Goal: Task Accomplishment & Management: Manage account settings

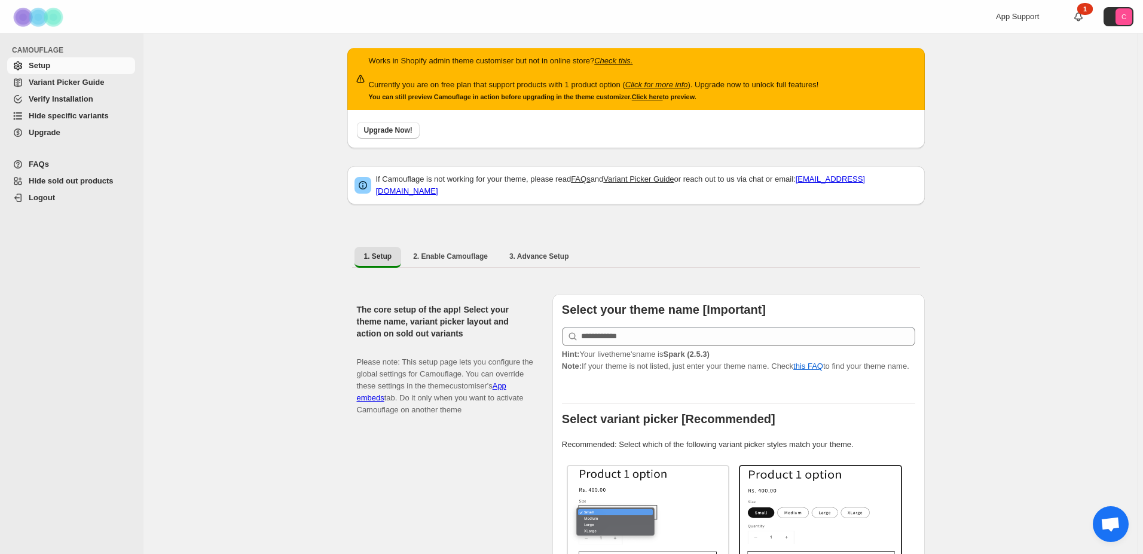
click at [56, 86] on span "Variant Picker Guide" at bounding box center [66, 82] width 75 height 9
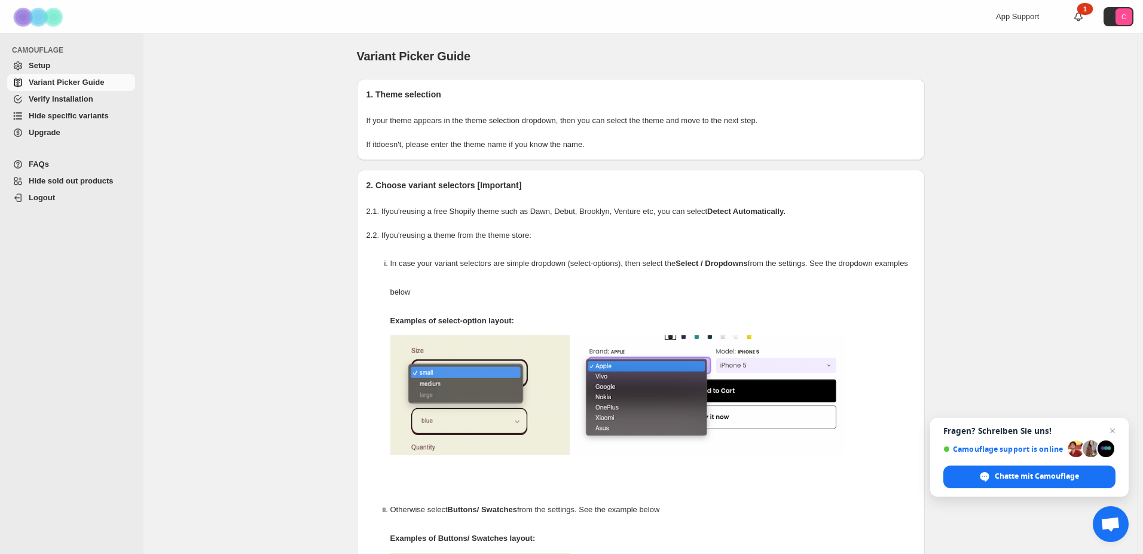
click at [794, 333] on p "Examples of select-option layout:" at bounding box center [652, 321] width 525 height 29
click at [92, 105] on span "Verify Installation" at bounding box center [81, 99] width 104 height 12
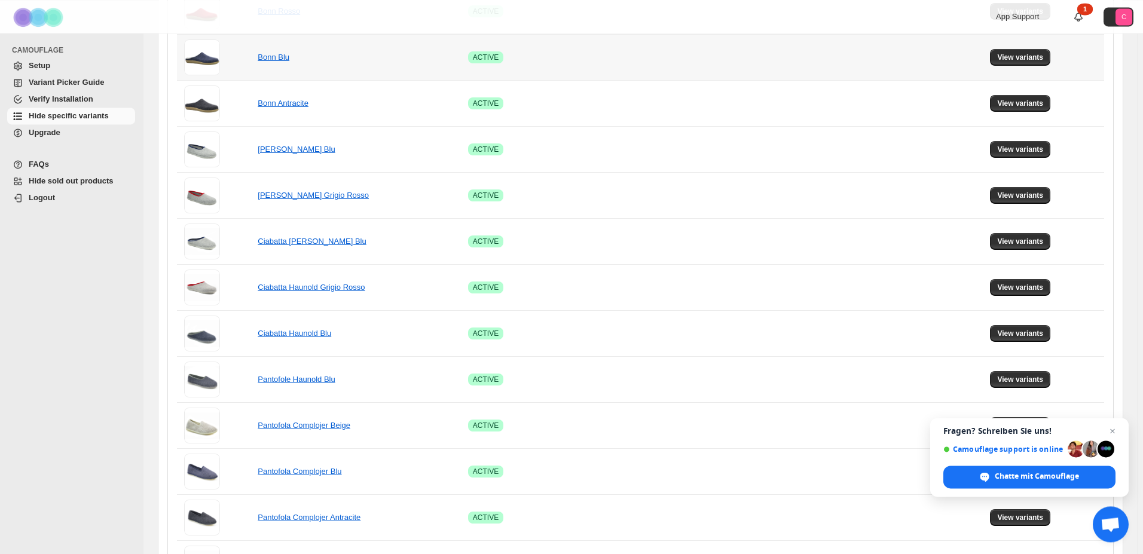
scroll to position [898, 0]
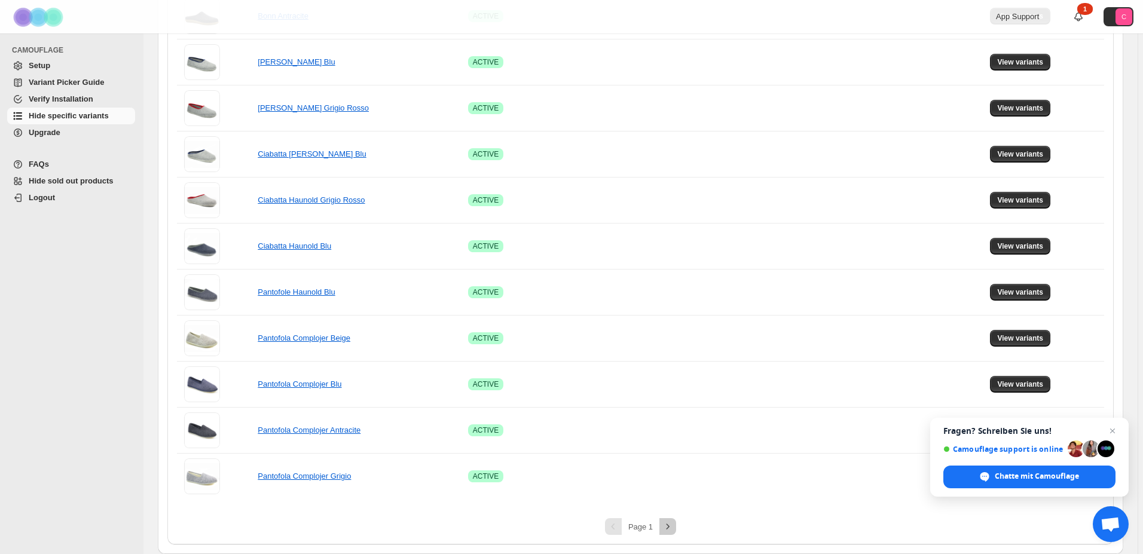
click at [672, 530] on icon "Next" at bounding box center [668, 527] width 12 height 12
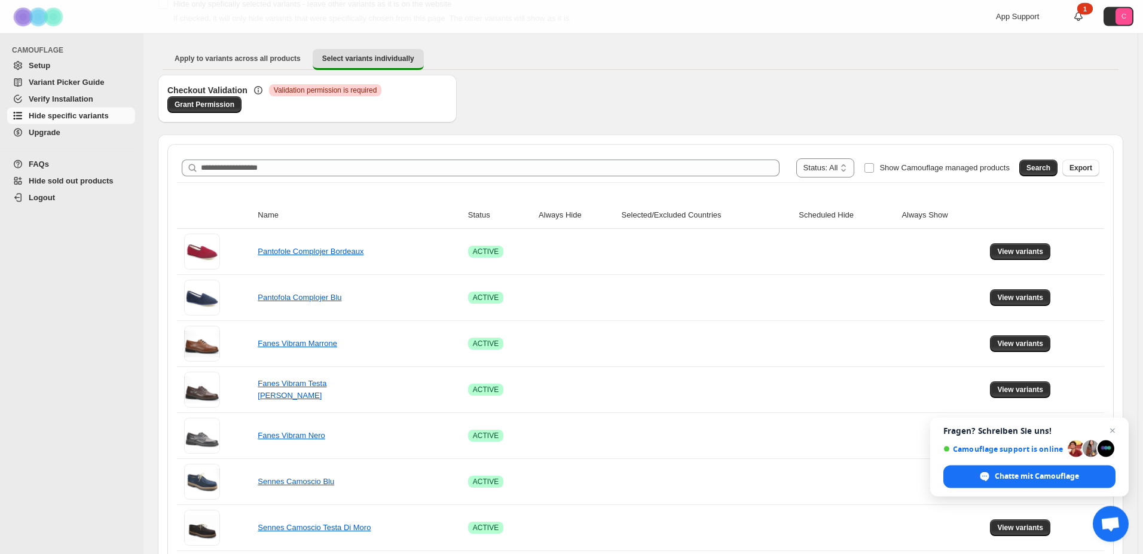
scroll to position [227, 0]
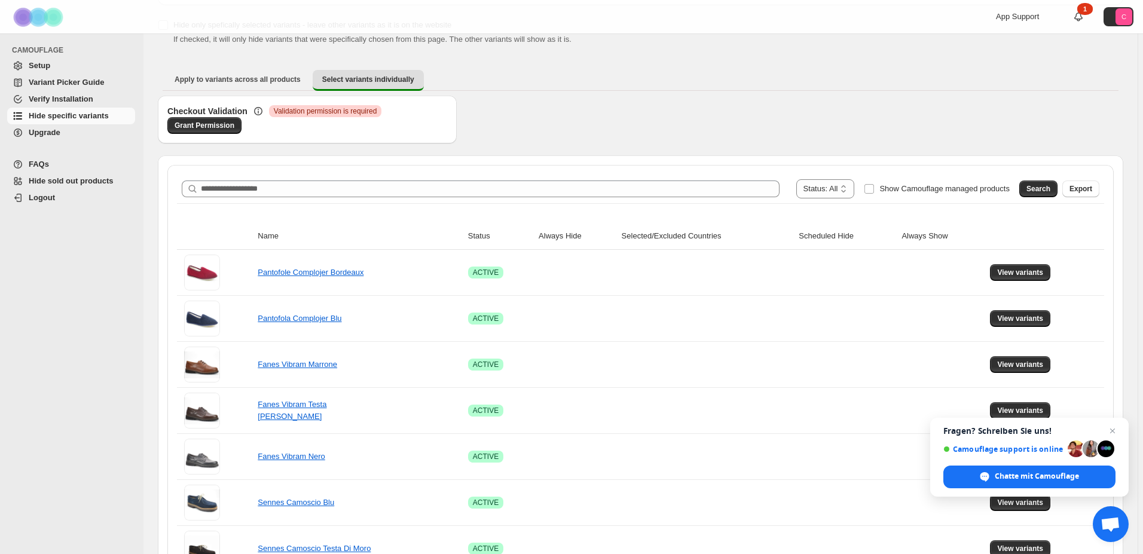
click at [51, 65] on span "Setup" at bounding box center [81, 66] width 104 height 12
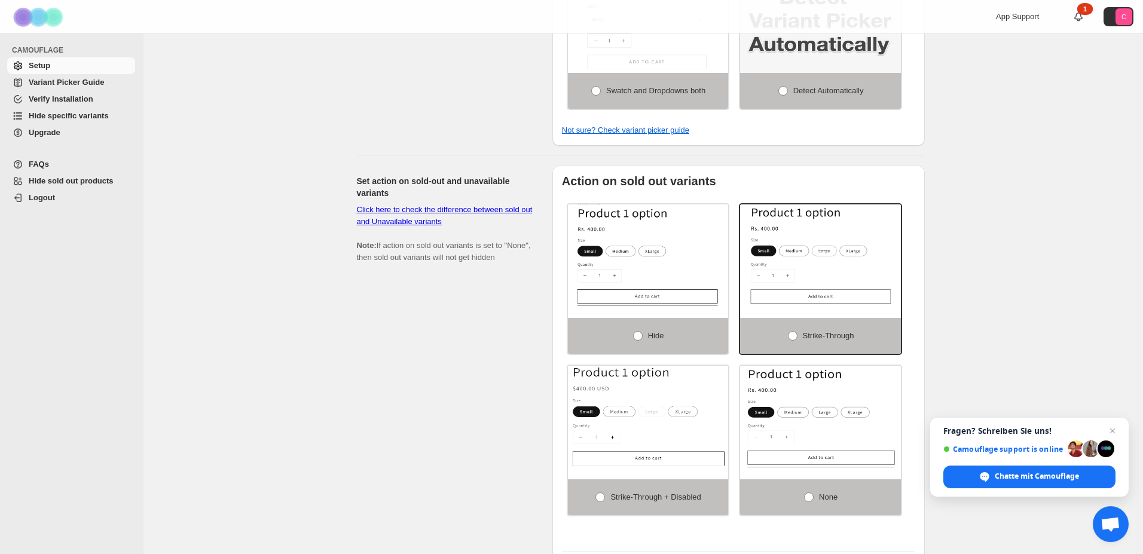
scroll to position [671, 0]
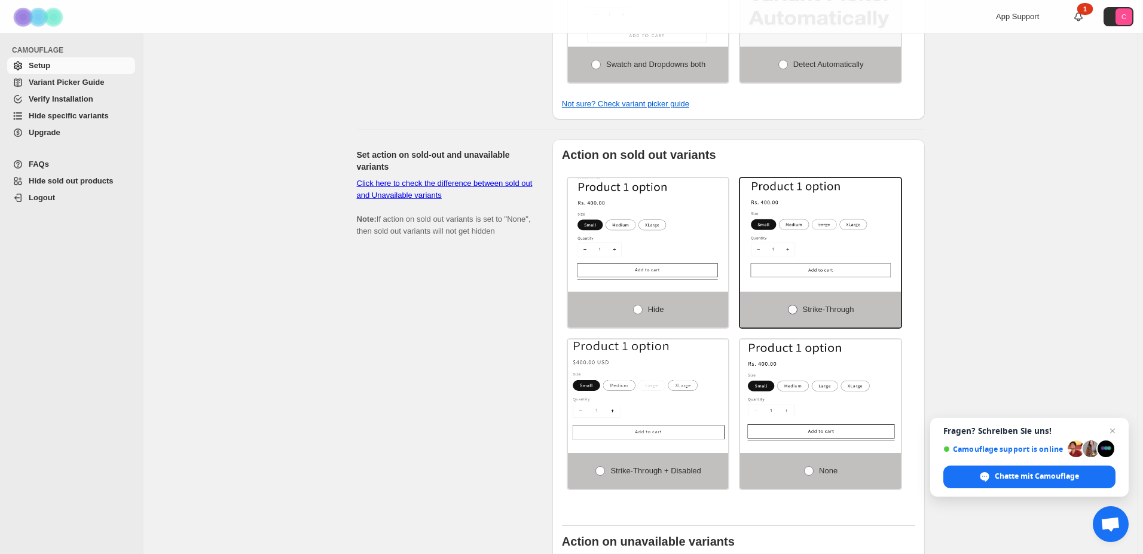
click at [827, 304] on span "Strike-through" at bounding box center [828, 310] width 51 height 12
click at [790, 305] on span at bounding box center [793, 310] width 10 height 10
click at [791, 305] on span at bounding box center [793, 310] width 10 height 10
click at [796, 453] on label "None" at bounding box center [820, 471] width 161 height 36
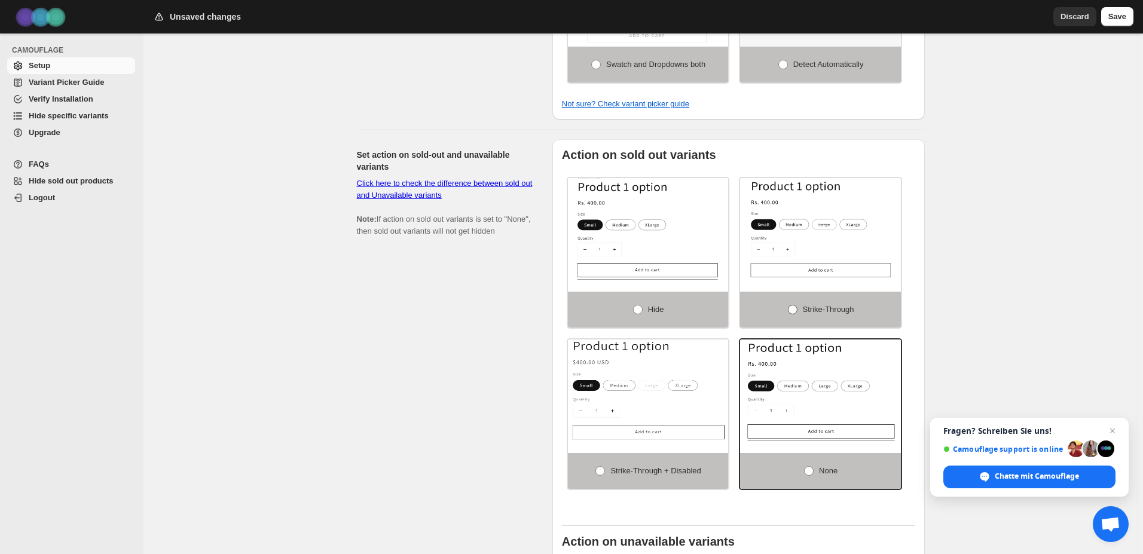
click at [795, 297] on label "Strike-through" at bounding box center [820, 310] width 161 height 36
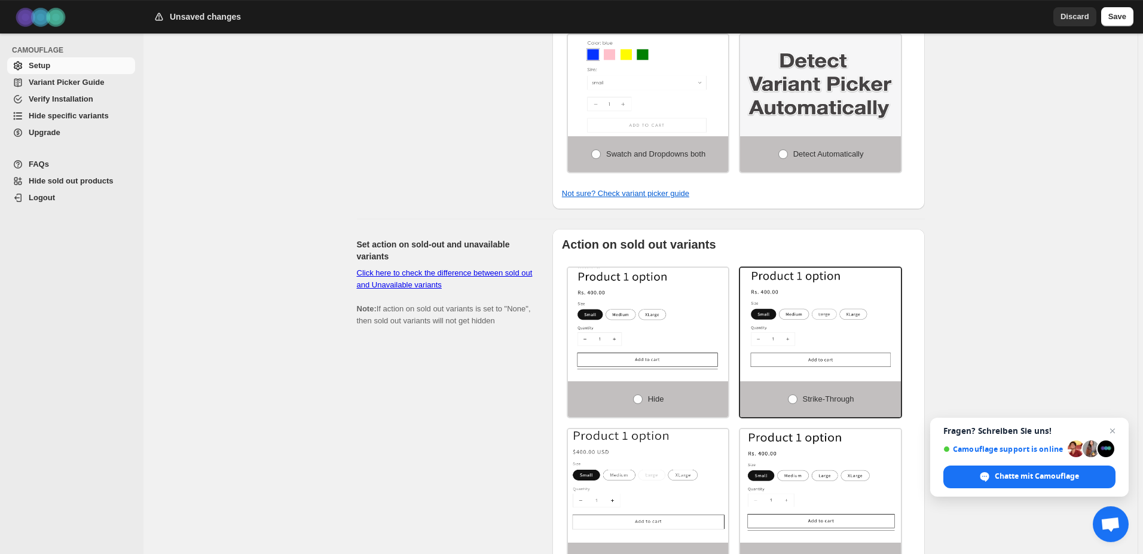
scroll to position [537, 0]
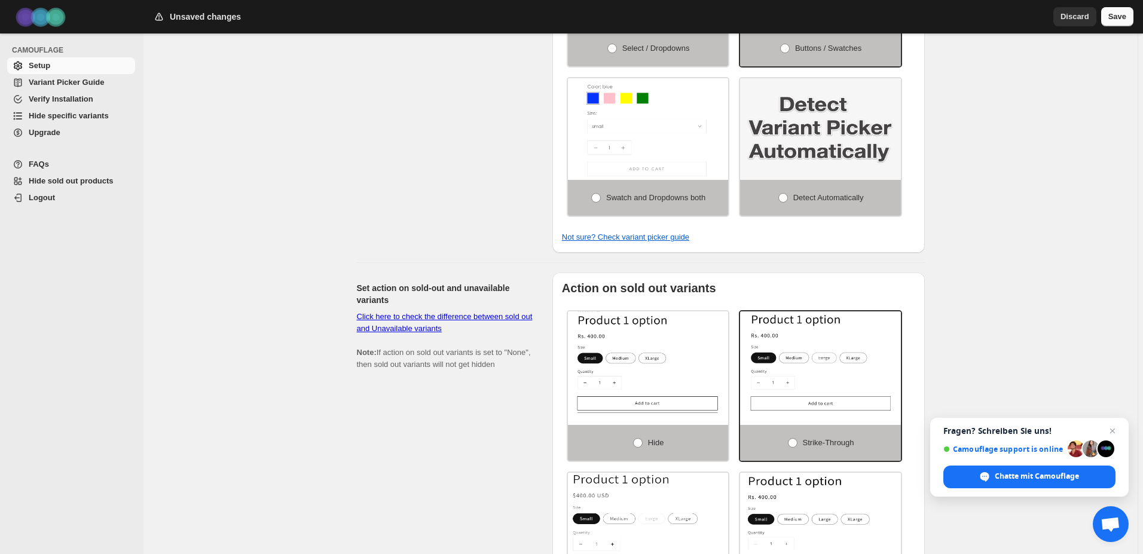
click at [1118, 17] on span "Save" at bounding box center [1117, 17] width 18 height 12
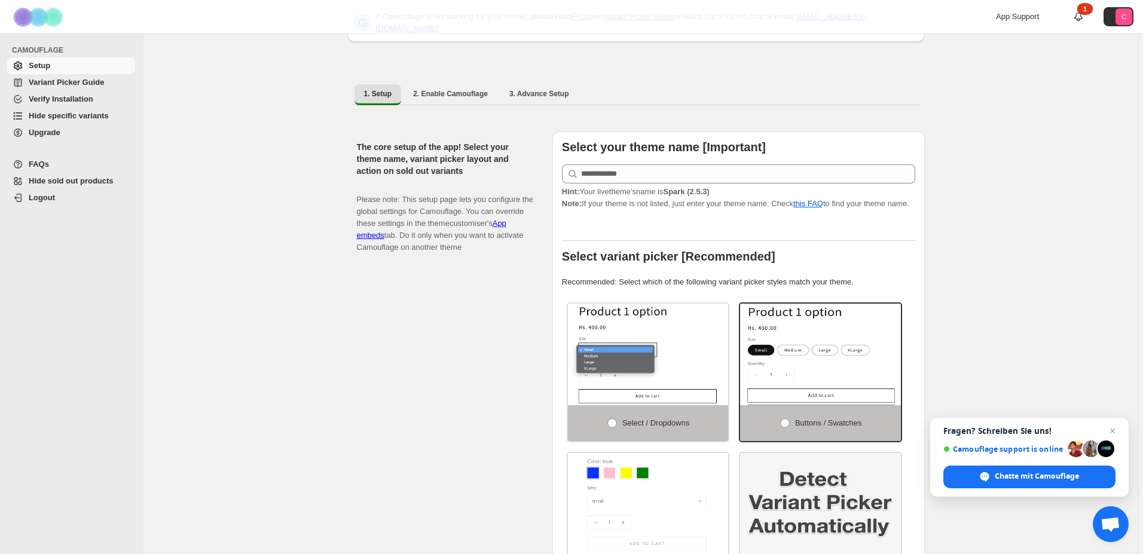
scroll to position [50, 0]
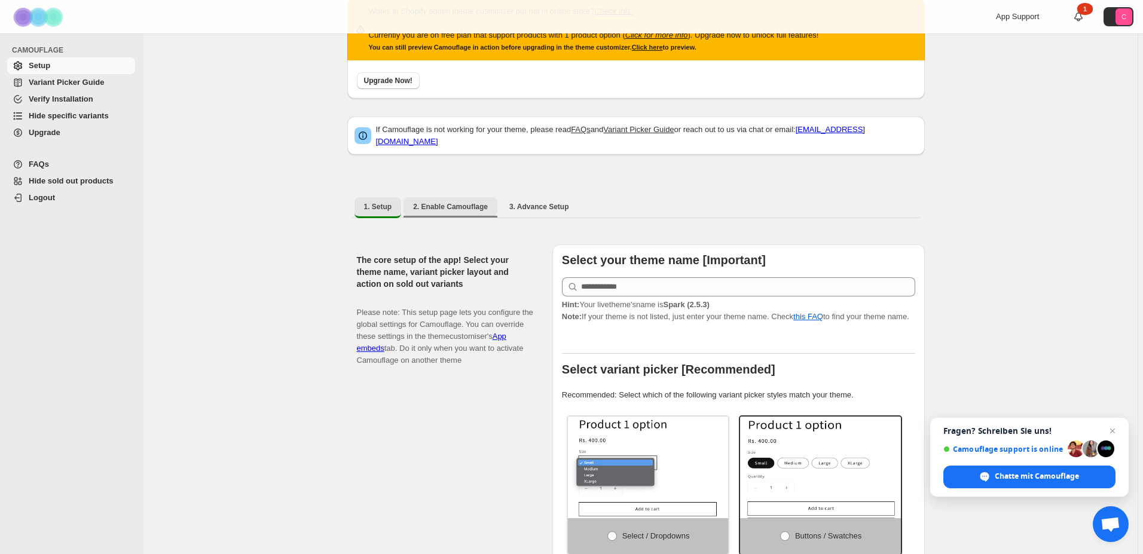
click at [457, 202] on span "2. Enable Camouflage" at bounding box center [450, 207] width 75 height 10
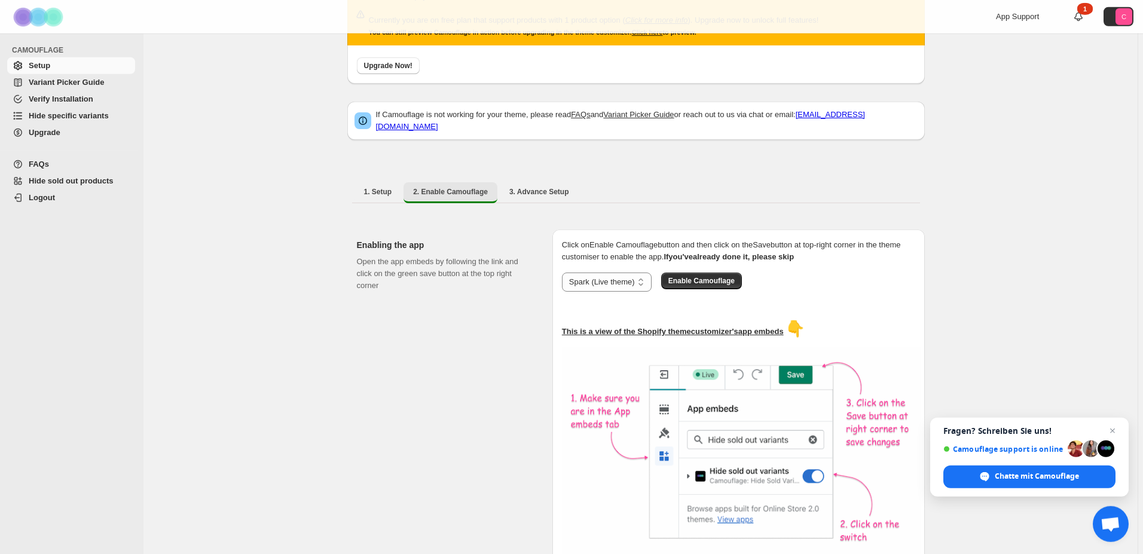
scroll to position [25, 0]
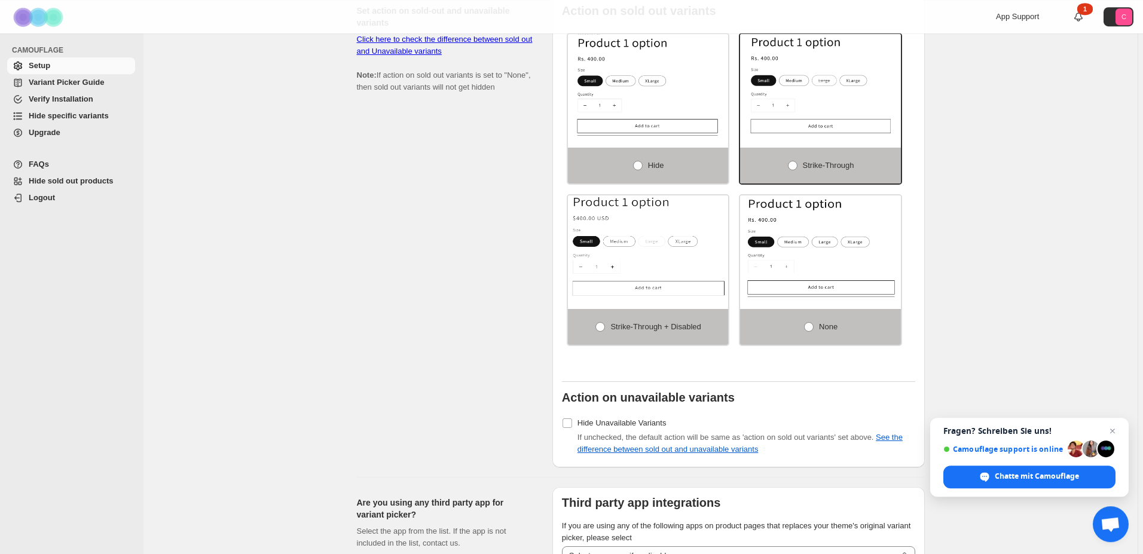
scroll to position [903, 0]
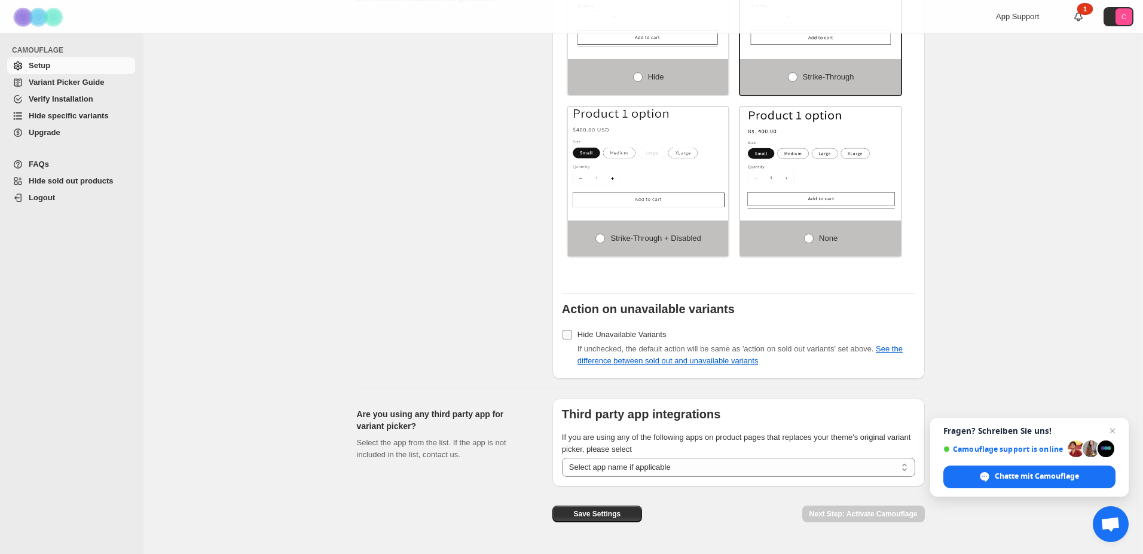
click at [569, 329] on span at bounding box center [567, 334] width 11 height 11
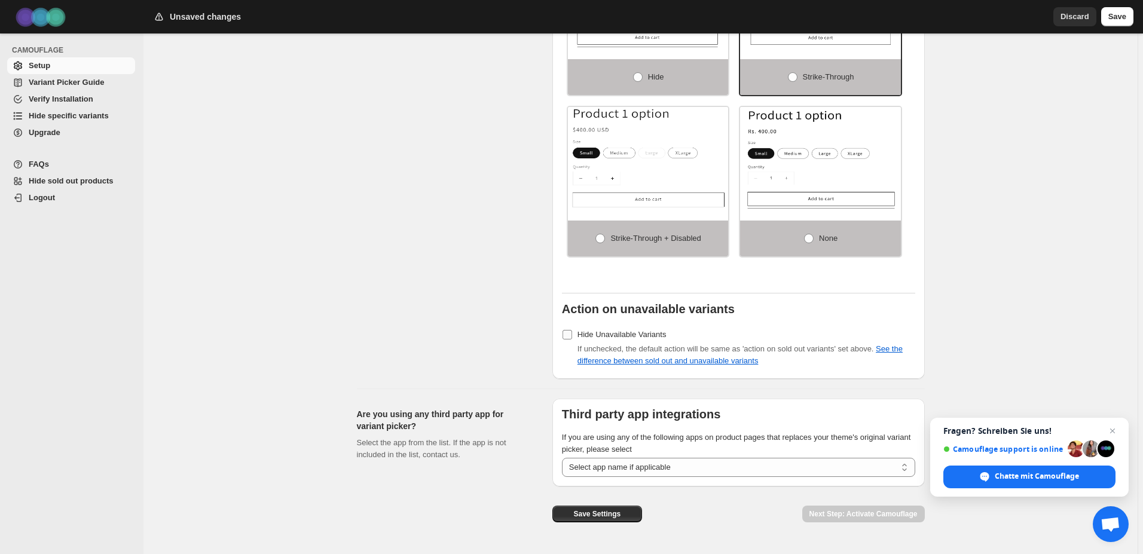
click at [572, 326] on label "Hide Unavailable Variants" at bounding box center [614, 334] width 105 height 17
click at [53, 79] on span "Variant Picker Guide" at bounding box center [66, 82] width 75 height 9
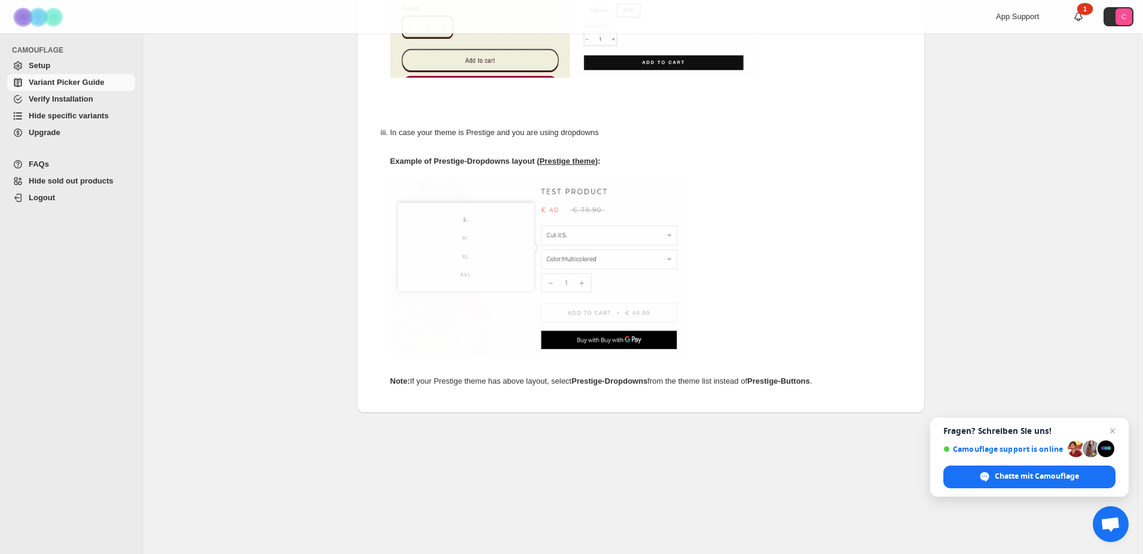
scroll to position [290, 0]
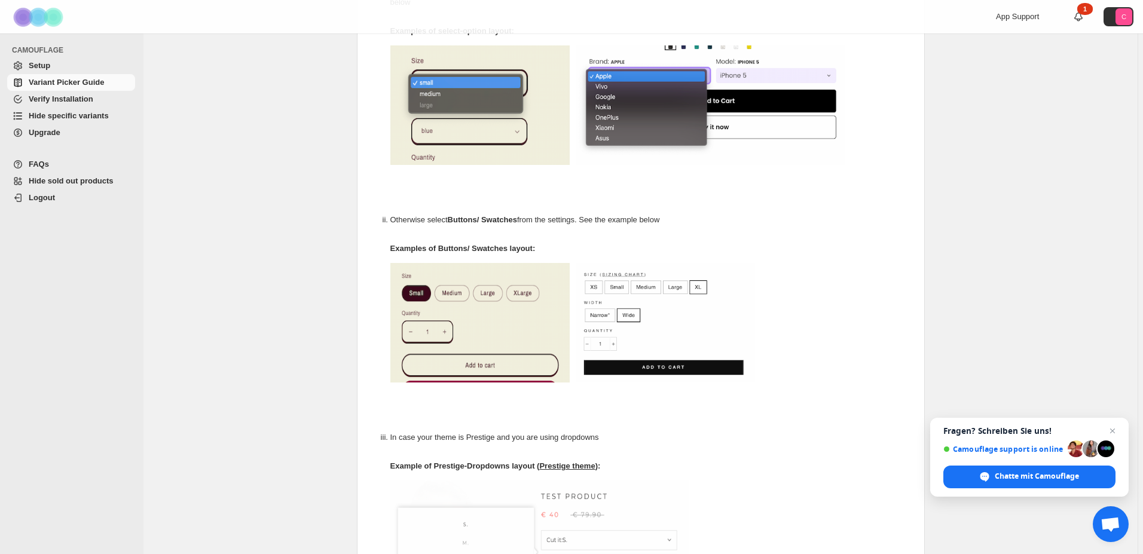
click at [102, 178] on span "Hide sold out products" at bounding box center [71, 180] width 85 height 9
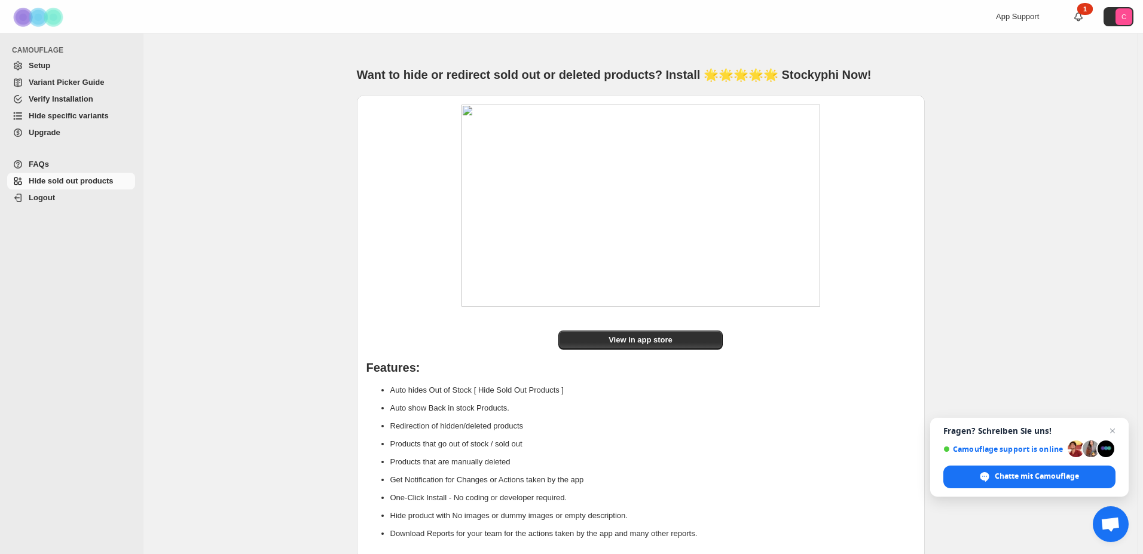
scroll to position [45, 0]
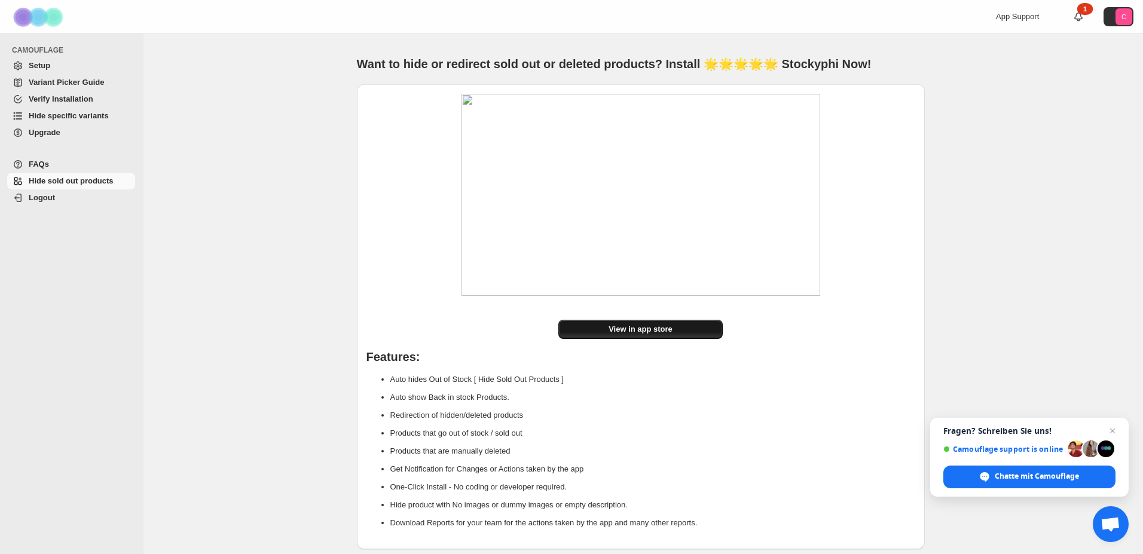
click at [590, 320] on link "View in app store" at bounding box center [640, 329] width 164 height 19
click at [72, 138] on span "Upgrade" at bounding box center [81, 133] width 104 height 12
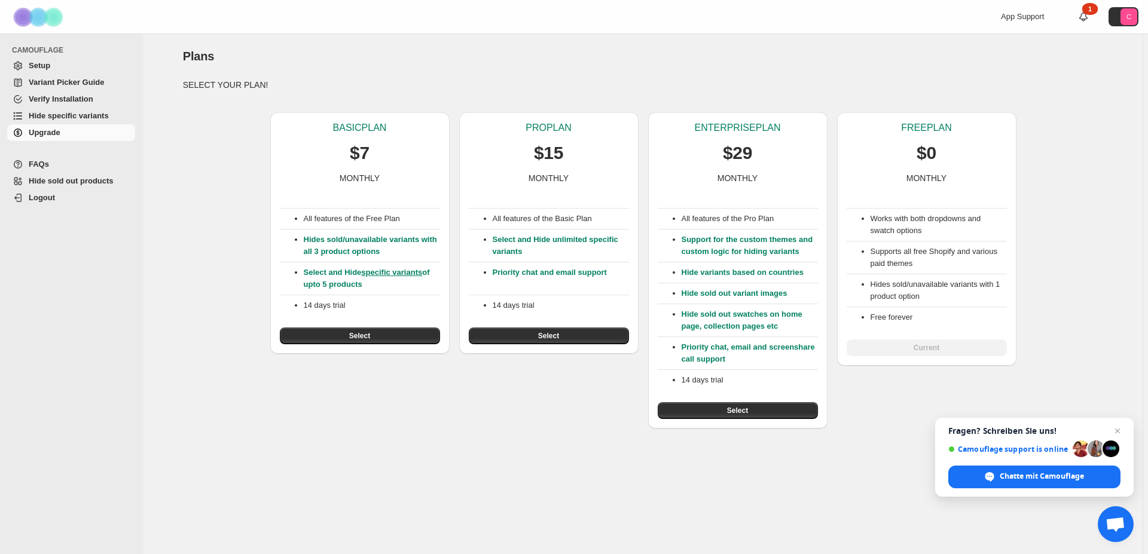
click at [66, 120] on span "Hide specific variants" at bounding box center [69, 115] width 80 height 9
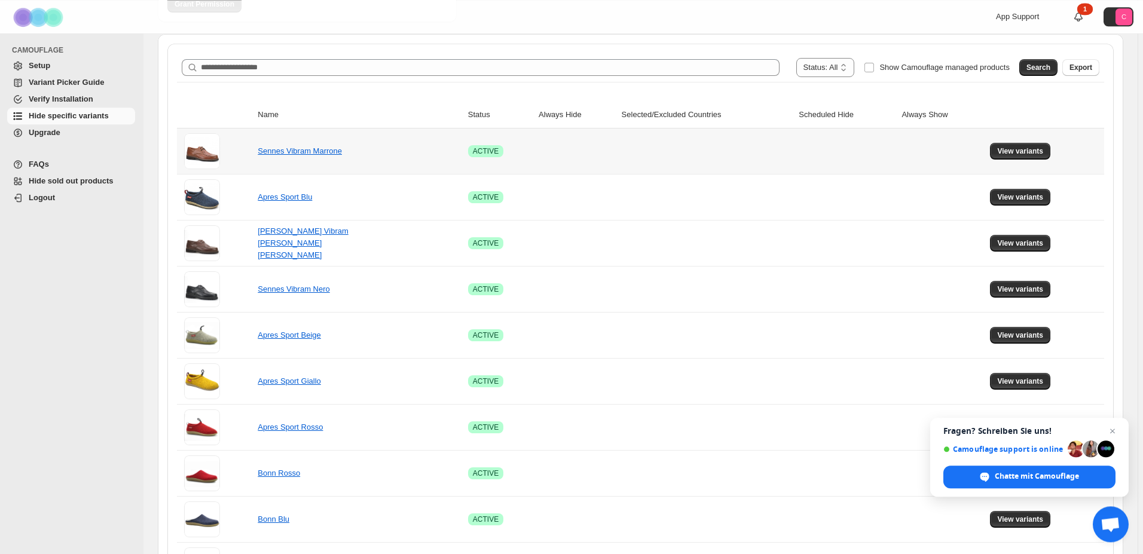
scroll to position [366, 0]
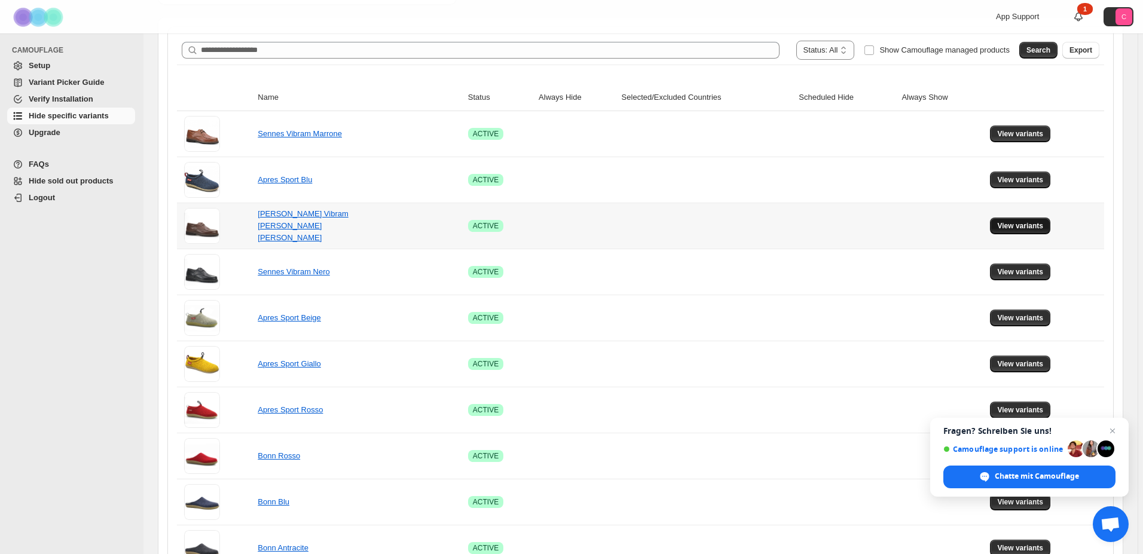
click at [1035, 227] on span "View variants" at bounding box center [1020, 226] width 46 height 10
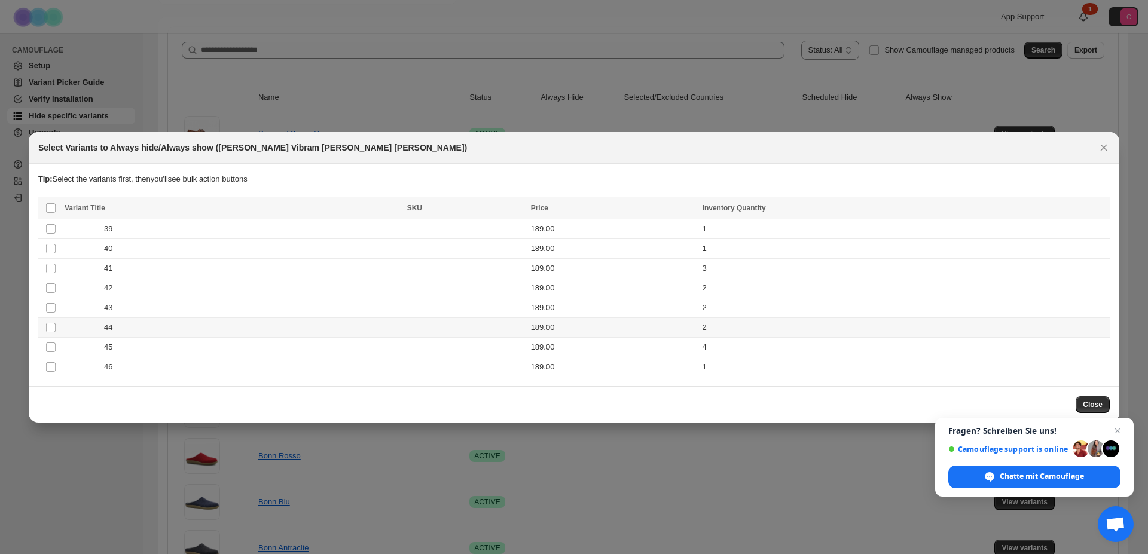
scroll to position [1, 0]
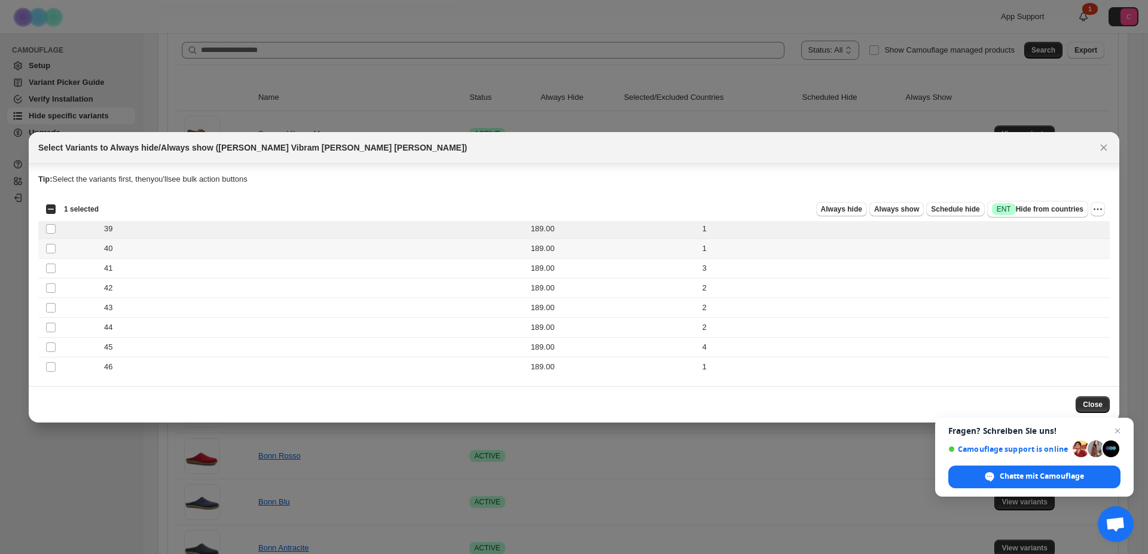
click at [51, 239] on td "Select product variant" at bounding box center [49, 249] width 23 height 20
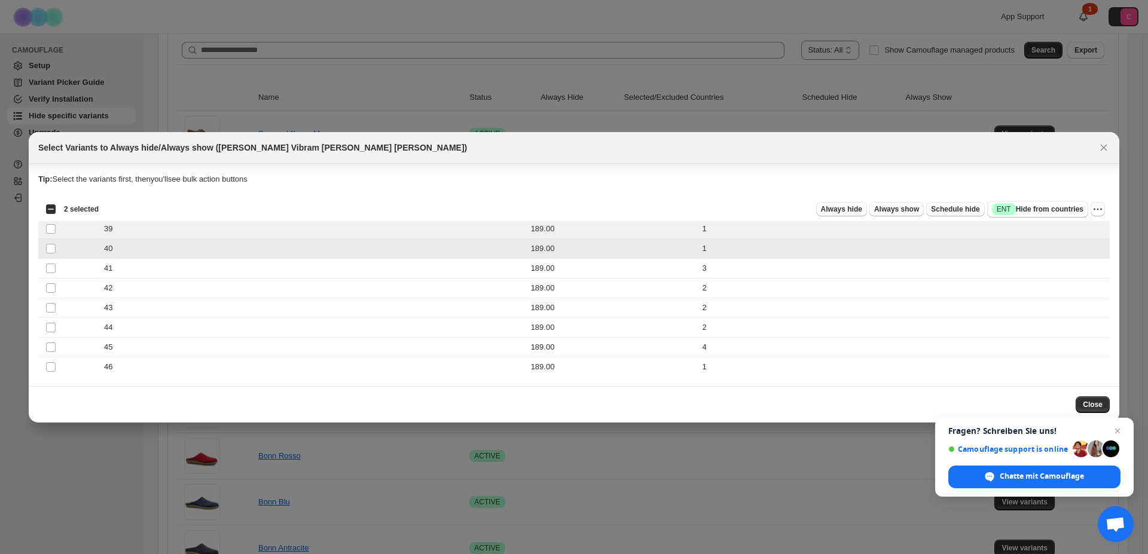
click at [51, 255] on td "Select product variant" at bounding box center [49, 249] width 23 height 20
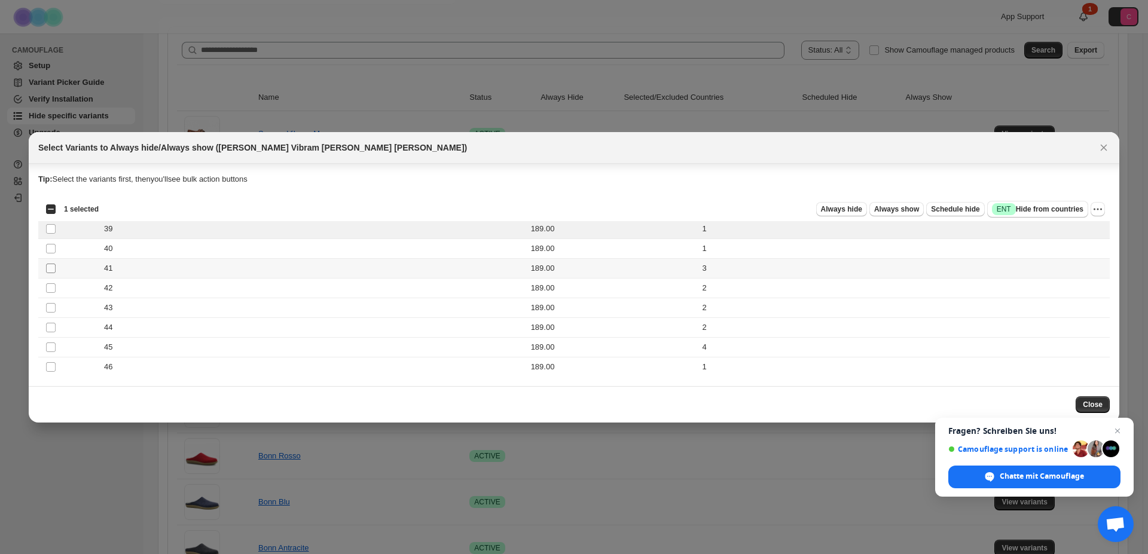
click at [56, 271] on span ":r6:" at bounding box center [50, 268] width 11 height 11
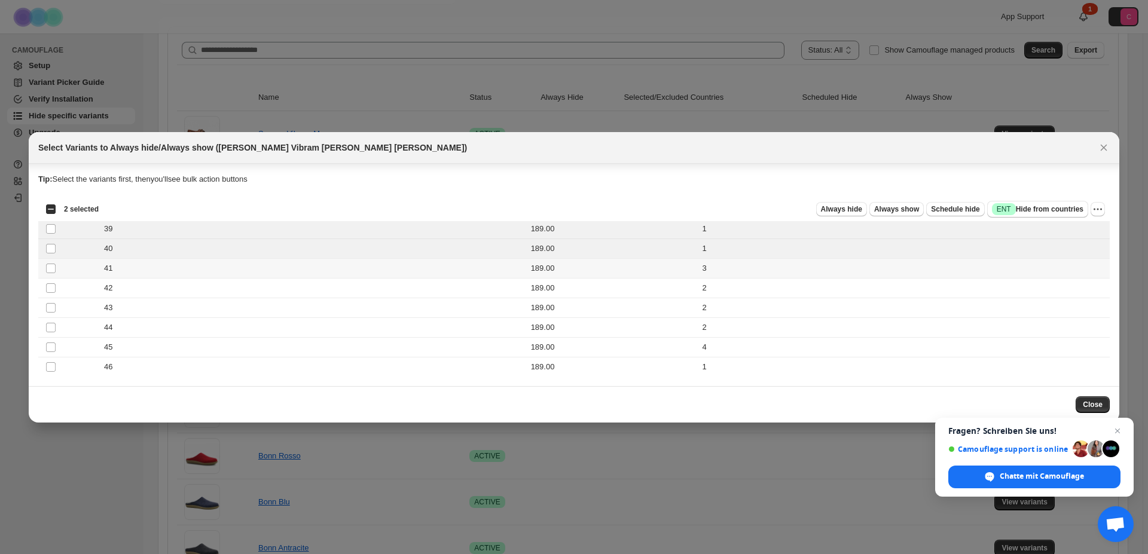
click at [51, 260] on td "Select product variant" at bounding box center [49, 268] width 23 height 20
click at [49, 279] on td "Select product variant" at bounding box center [49, 288] width 23 height 20
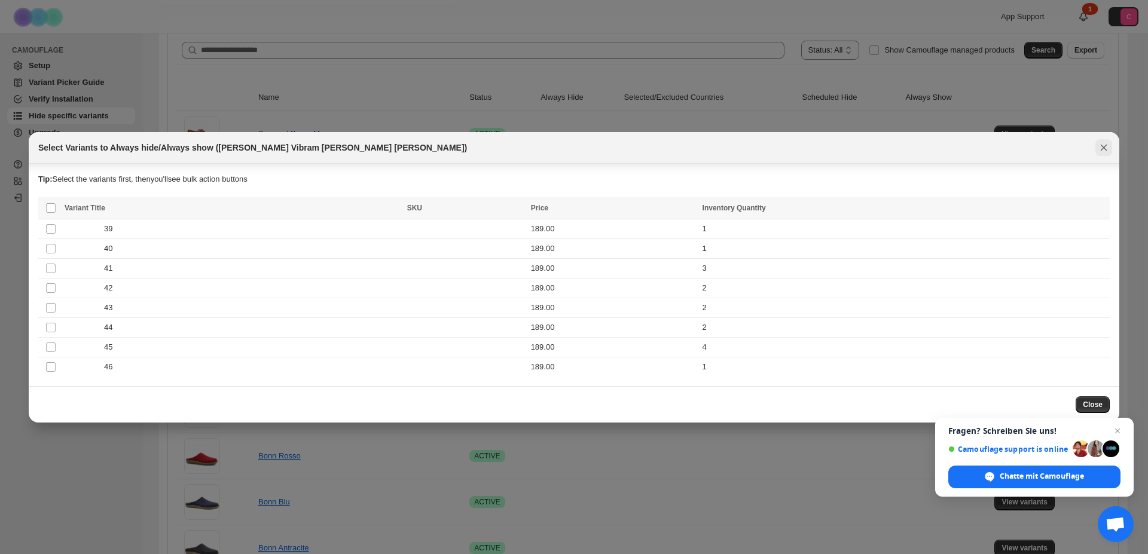
click at [1103, 152] on icon "Close" at bounding box center [1104, 148] width 12 height 12
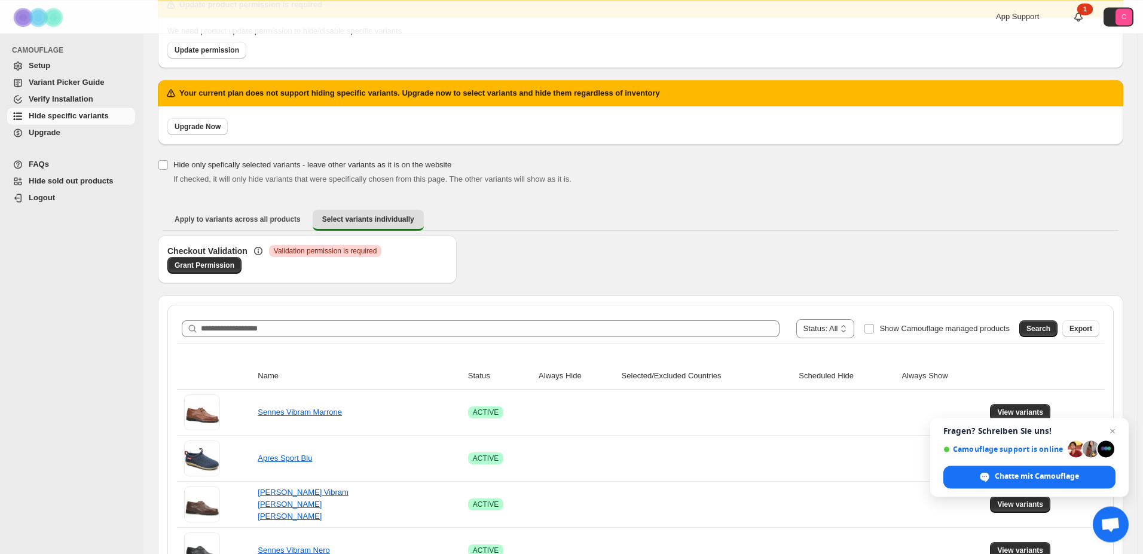
scroll to position [61, 0]
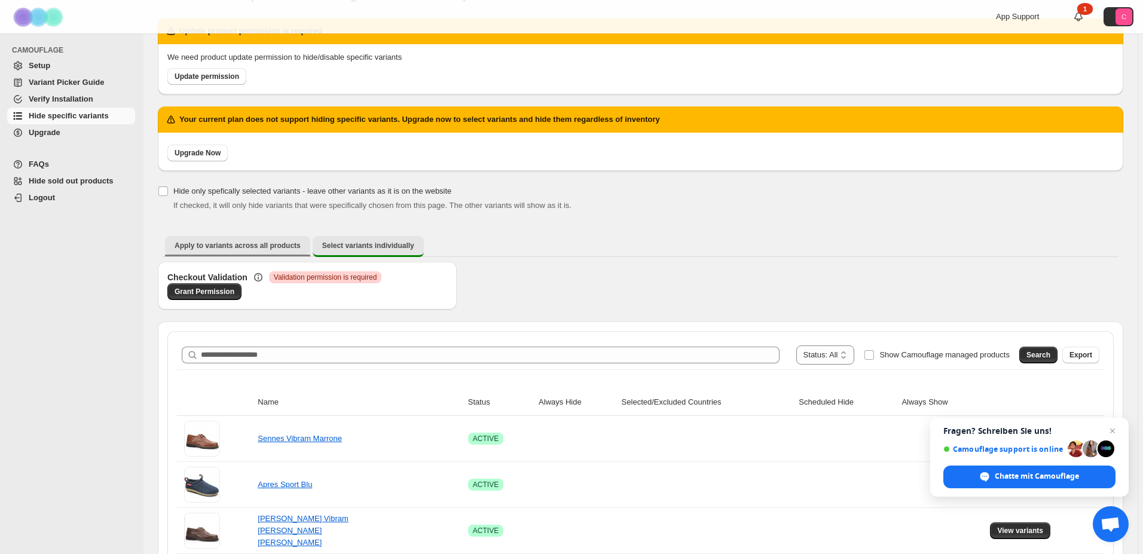
click at [224, 243] on span "Apply to variants across all products" at bounding box center [238, 246] width 126 height 10
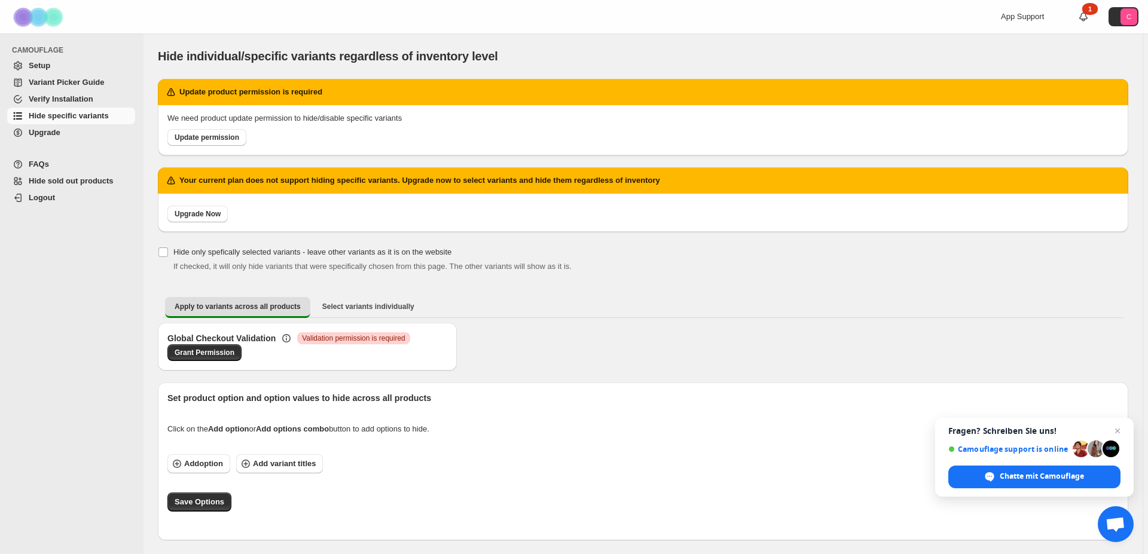
click at [75, 63] on span "Setup" at bounding box center [81, 66] width 104 height 12
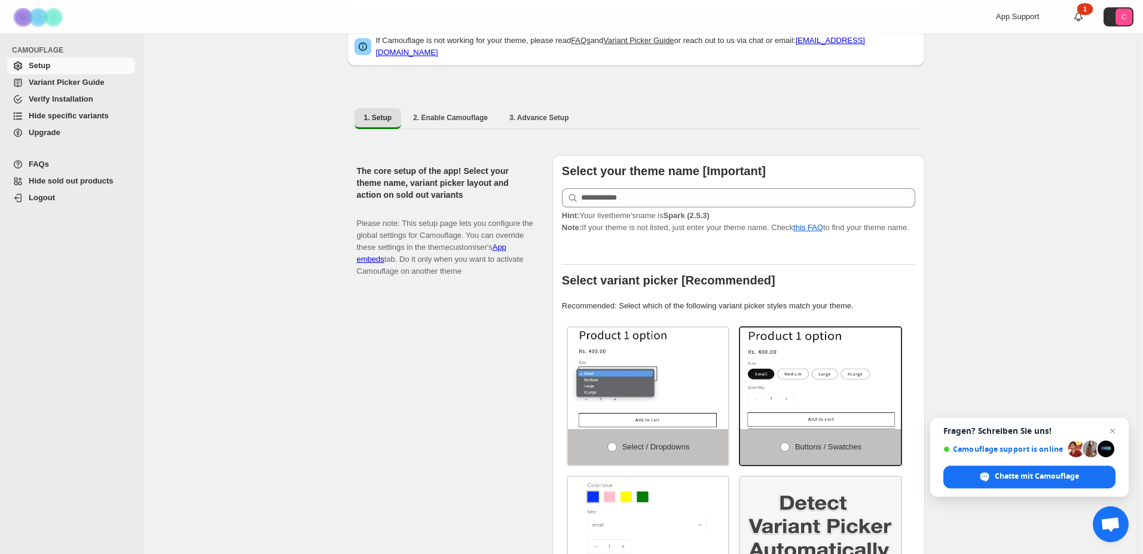
scroll to position [61, 0]
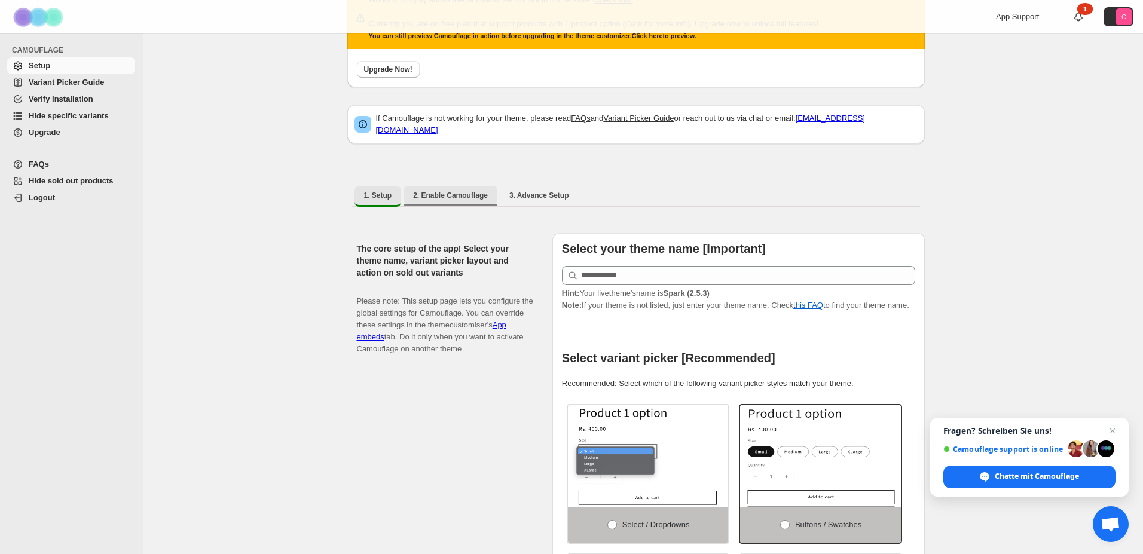
click at [434, 191] on span "2. Enable Camouflage" at bounding box center [450, 196] width 75 height 10
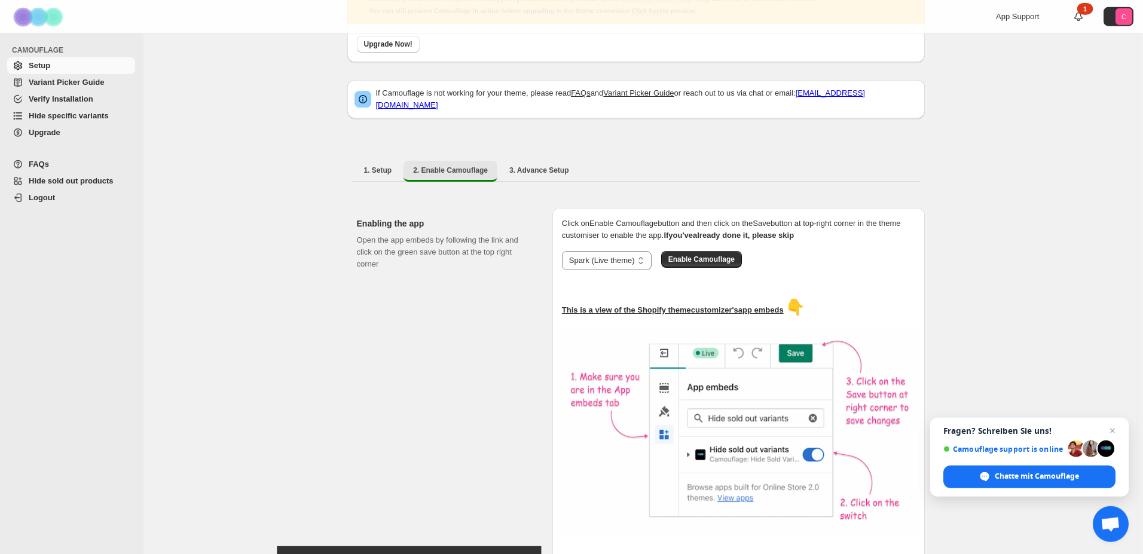
scroll to position [61, 0]
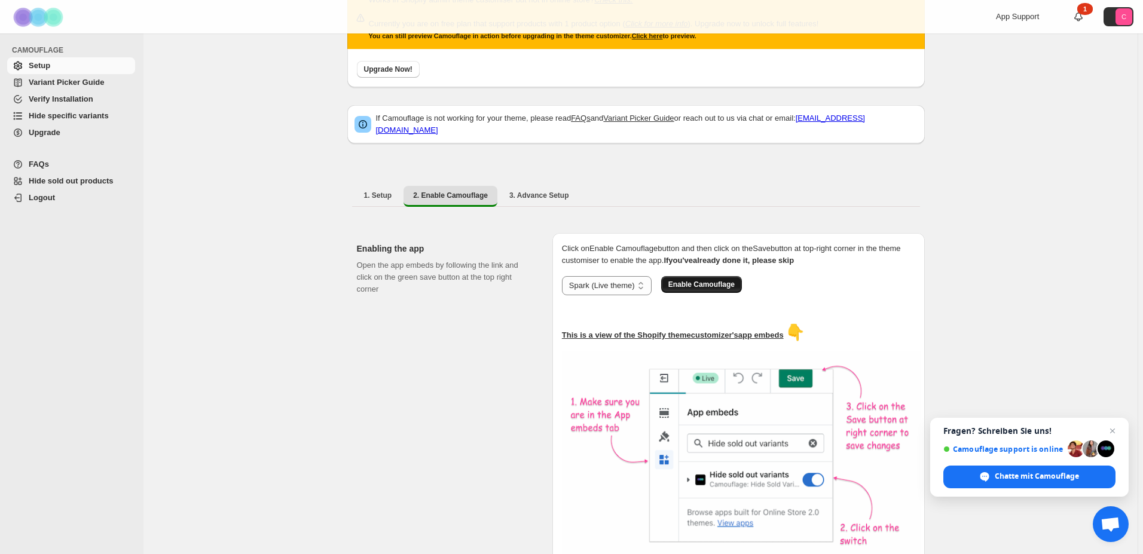
click at [679, 282] on span "Enable Camouflage" at bounding box center [701, 285] width 66 height 10
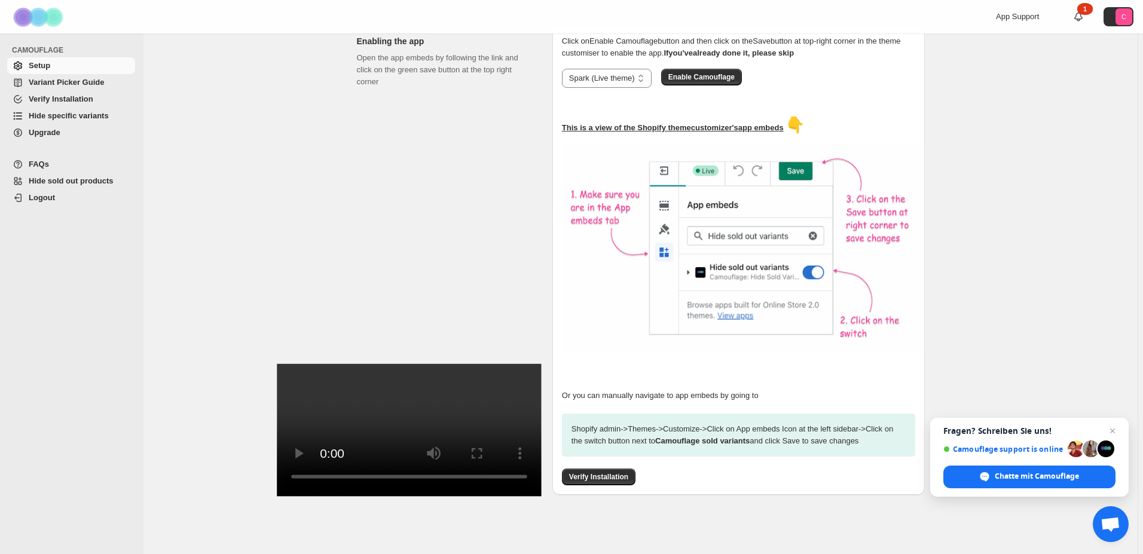
scroll to position [0, 0]
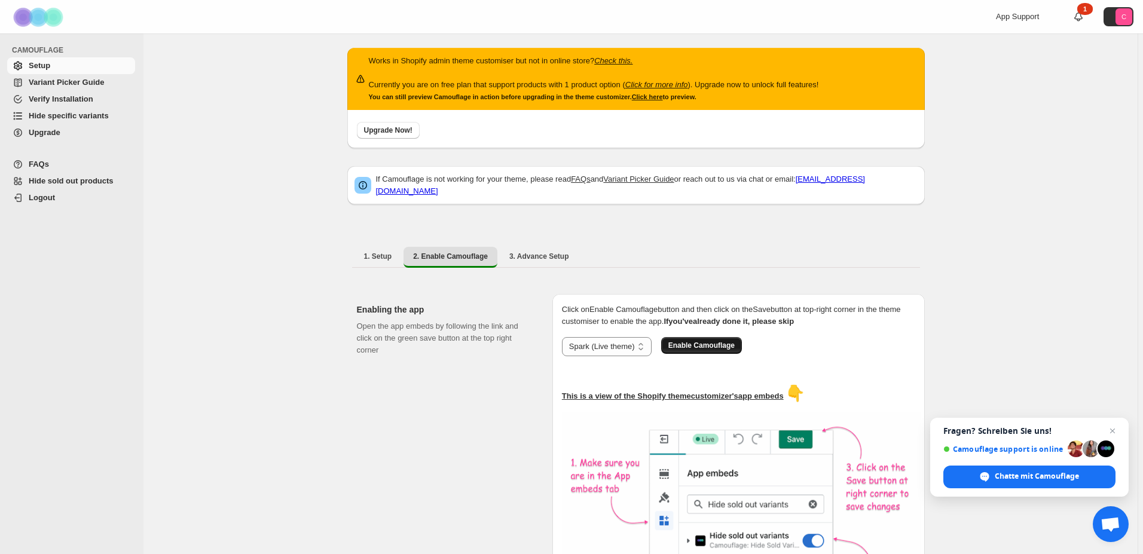
click at [701, 341] on span "Enable Camouflage" at bounding box center [701, 346] width 66 height 10
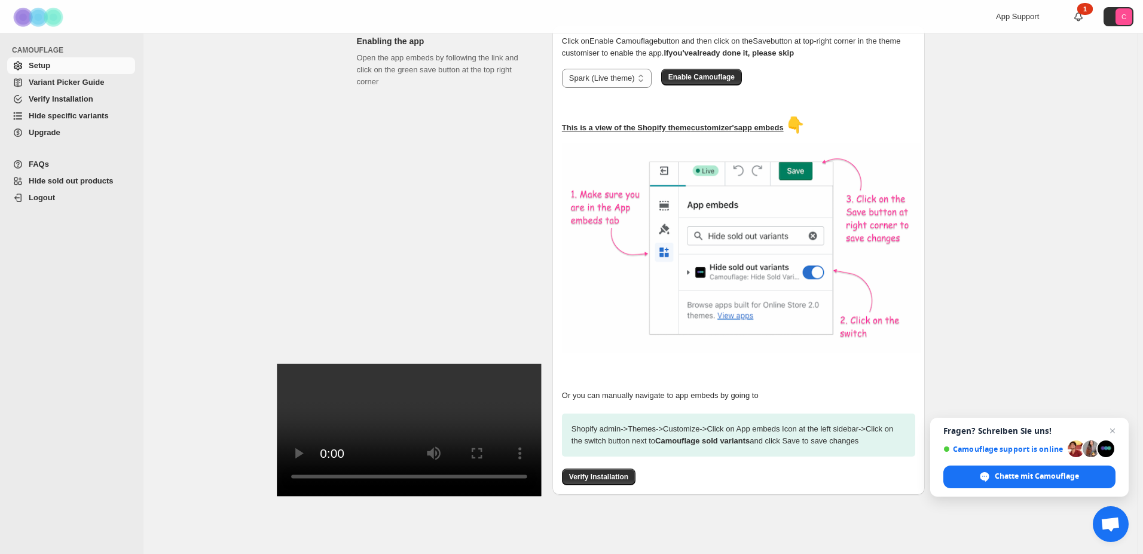
scroll to position [25, 0]
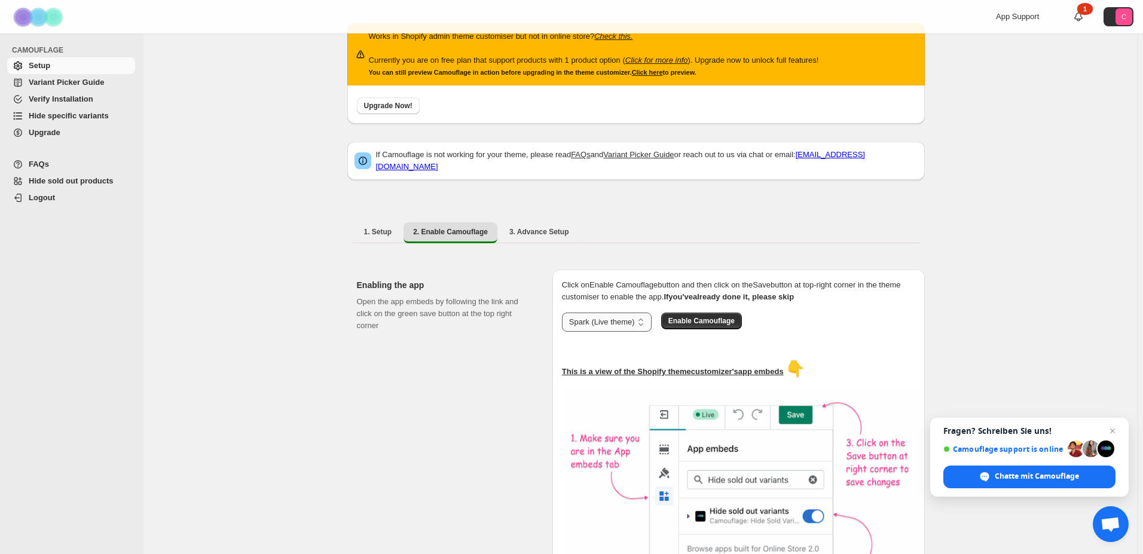
click at [562, 313] on select "**********" at bounding box center [607, 322] width 90 height 19
click at [657, 341] on div at bounding box center [738, 347] width 353 height 12
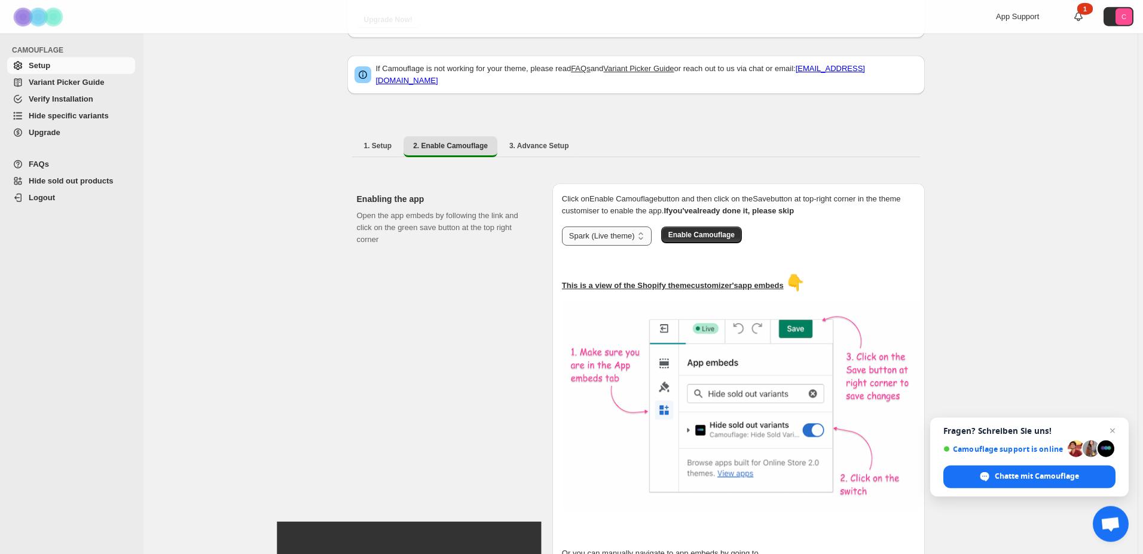
scroll to position [268, 0]
